Goal: Check status: Check status

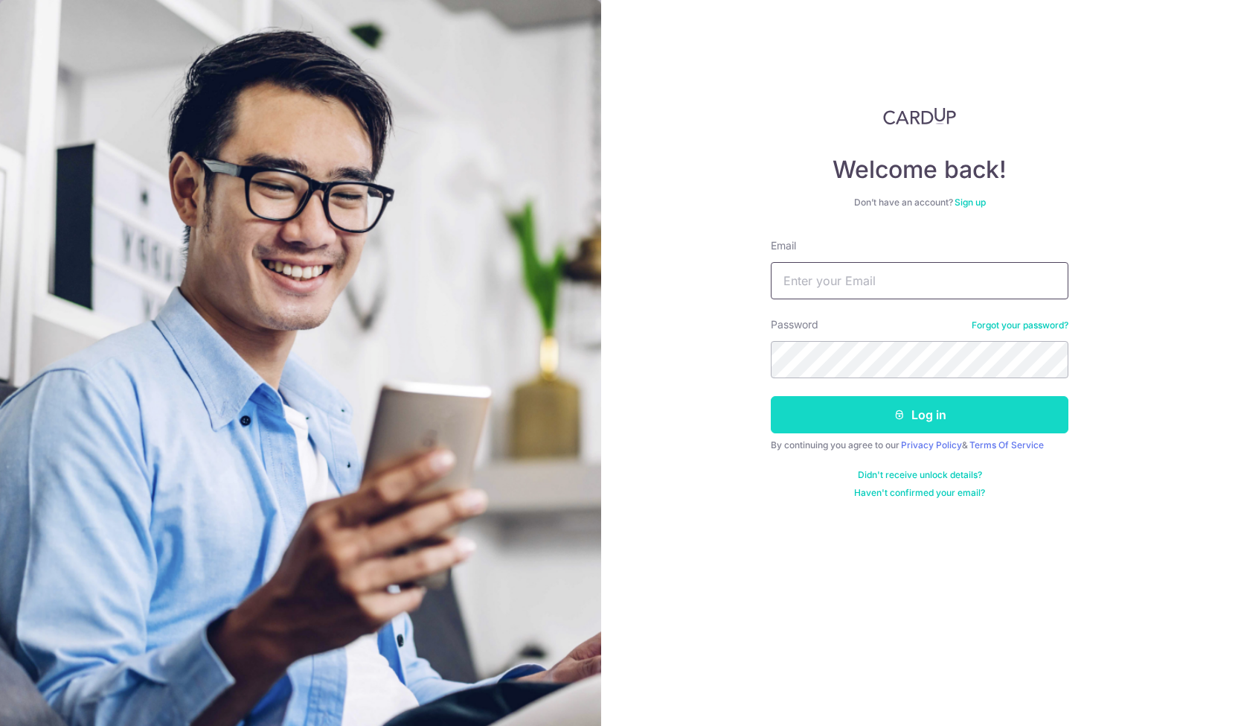
type input "[EMAIL_ADDRESS][DOMAIN_NAME]"
click at [874, 415] on button "Log in" at bounding box center [920, 414] width 298 height 37
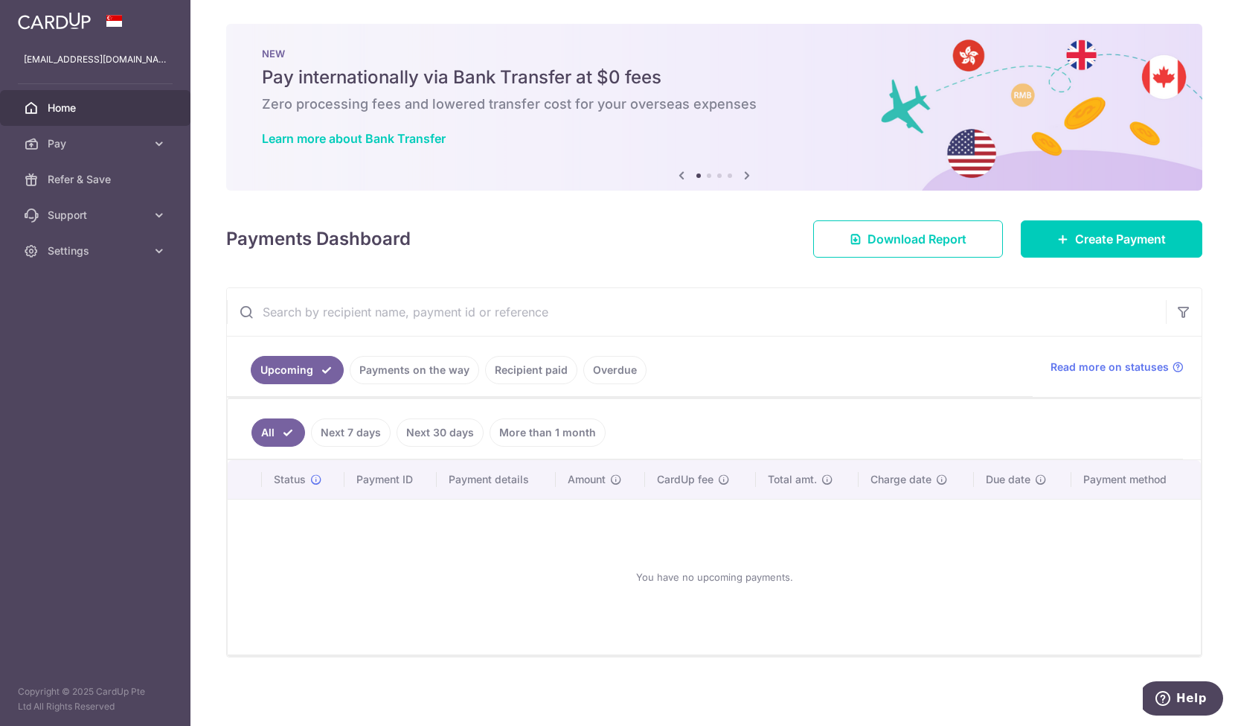
click at [419, 361] on link "Payments on the way" at bounding box center [414, 370] width 129 height 28
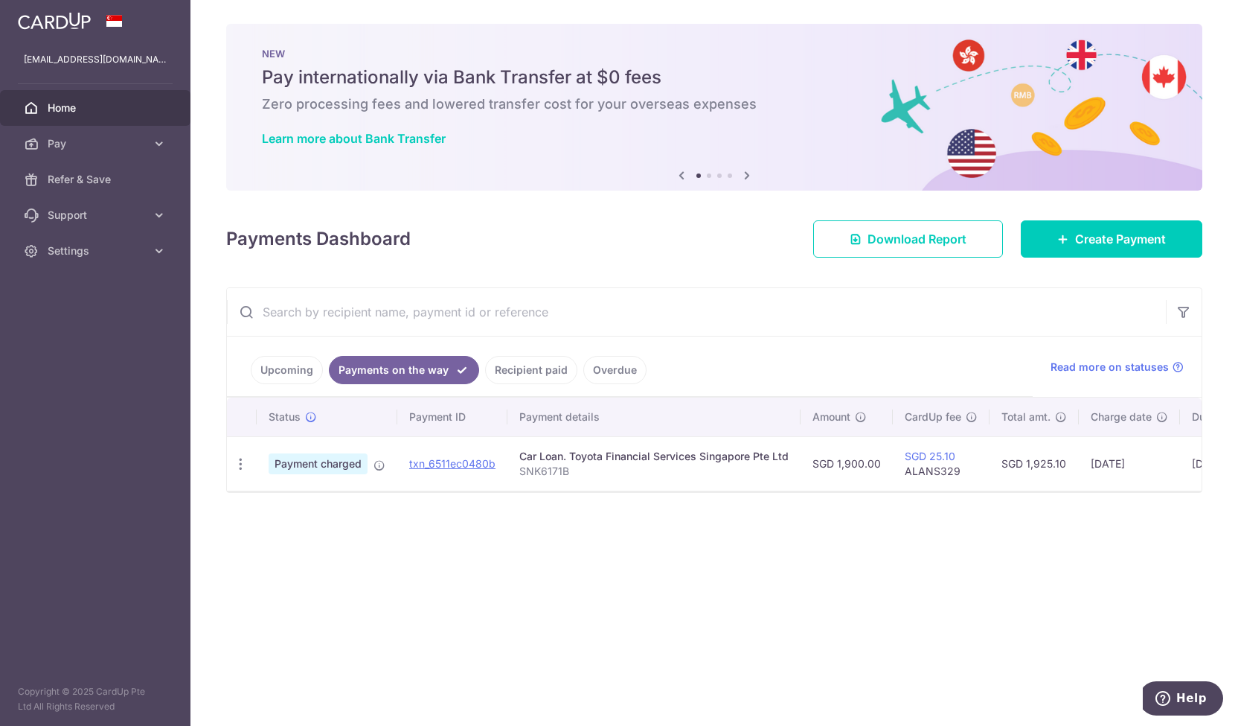
click at [507, 374] on link "Recipient paid" at bounding box center [531, 370] width 92 height 28
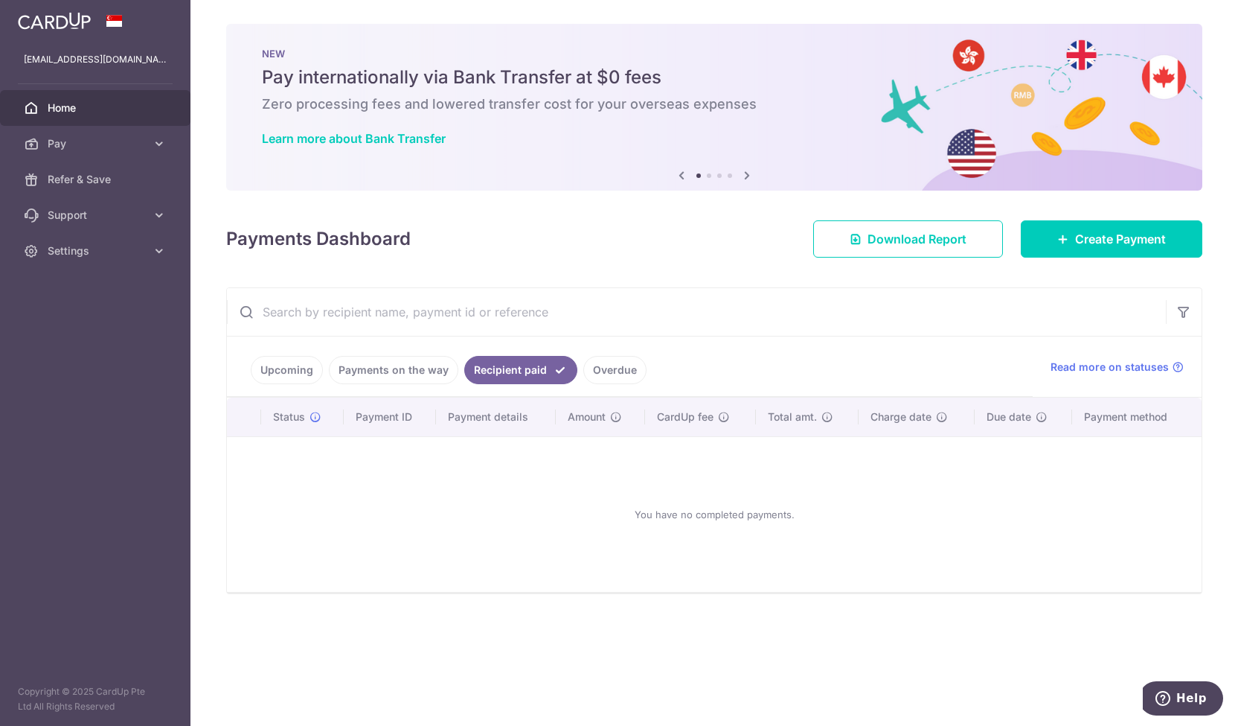
click at [401, 370] on link "Payments on the way" at bounding box center [393, 370] width 129 height 28
